Goal: Information Seeking & Learning: Learn about a topic

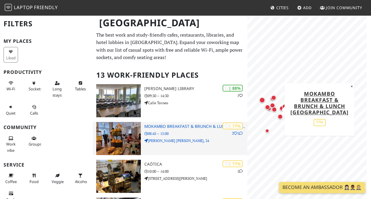
click at [145, 124] on h3 "Mokambo Breakfast & Brunch & Lunch Sevilla" at bounding box center [195, 126] width 103 height 5
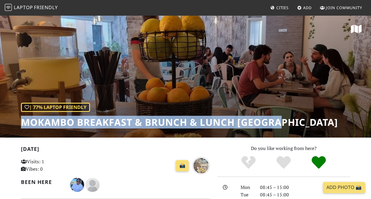
drag, startPoint x: 19, startPoint y: 93, endPoint x: 213, endPoint y: 93, distance: 194.1
click at [213, 93] on div "| 77% Laptop Friendly Mokambo Breakfast & Brunch & Lunch Sevilla" at bounding box center [185, 76] width 371 height 123
copy h1 "Mokambo Breakfast & Brunch & Lunch Sevill"
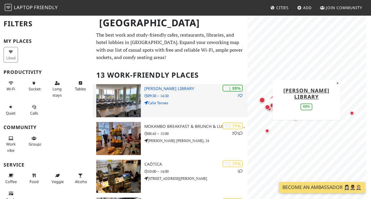
click at [192, 86] on h3 "[PERSON_NAME] Library" at bounding box center [195, 88] width 103 height 5
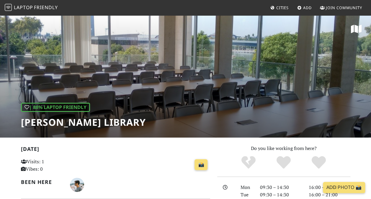
drag, startPoint x: 18, startPoint y: 90, endPoint x: 168, endPoint y: 90, distance: 149.9
click at [168, 90] on div "| 88% Laptop Friendly Felipe González Márquez Library" at bounding box center [185, 76] width 371 height 123
copy h1 "Felipe González Márquez Library"
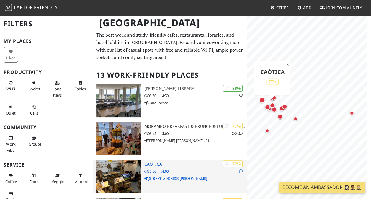
click at [148, 160] on div "| 77% 1 Caótica 10:00 – 14:00 Calle José Gestoso, 8" at bounding box center [195, 176] width 103 height 33
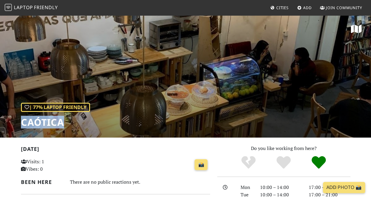
drag, startPoint x: 18, startPoint y: 91, endPoint x: 55, endPoint y: 89, distance: 37.2
click at [55, 89] on div "| 77% Laptop Friendly Caótica" at bounding box center [185, 76] width 371 height 123
copy h1 "Caótica"
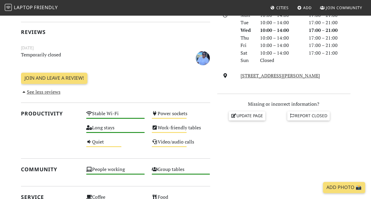
scroll to position [172, 0]
